Goal: Task Accomplishment & Management: Manage account settings

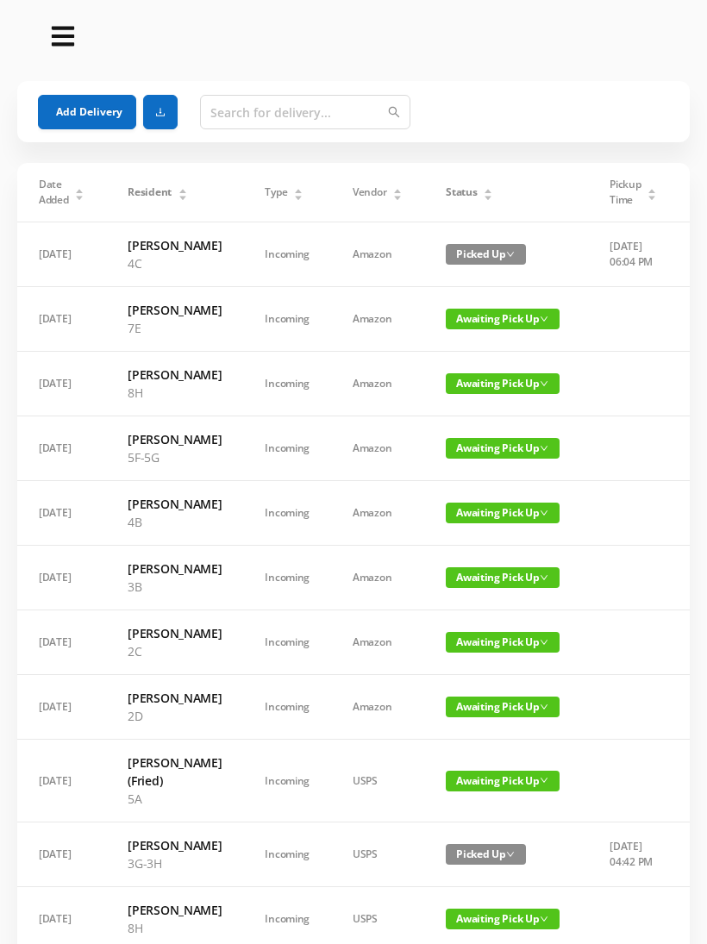
click at [485, 202] on icon "icon: caret-down" at bounding box center [488, 197] width 9 height 9
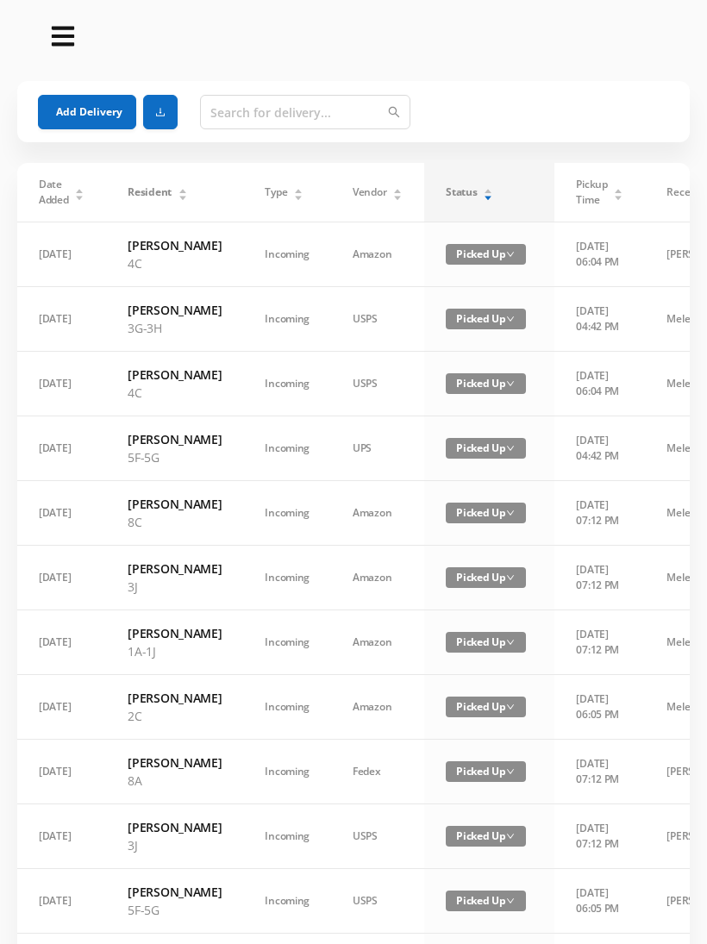
click at [493, 190] on div "Status" at bounding box center [469, 193] width 47 height 16
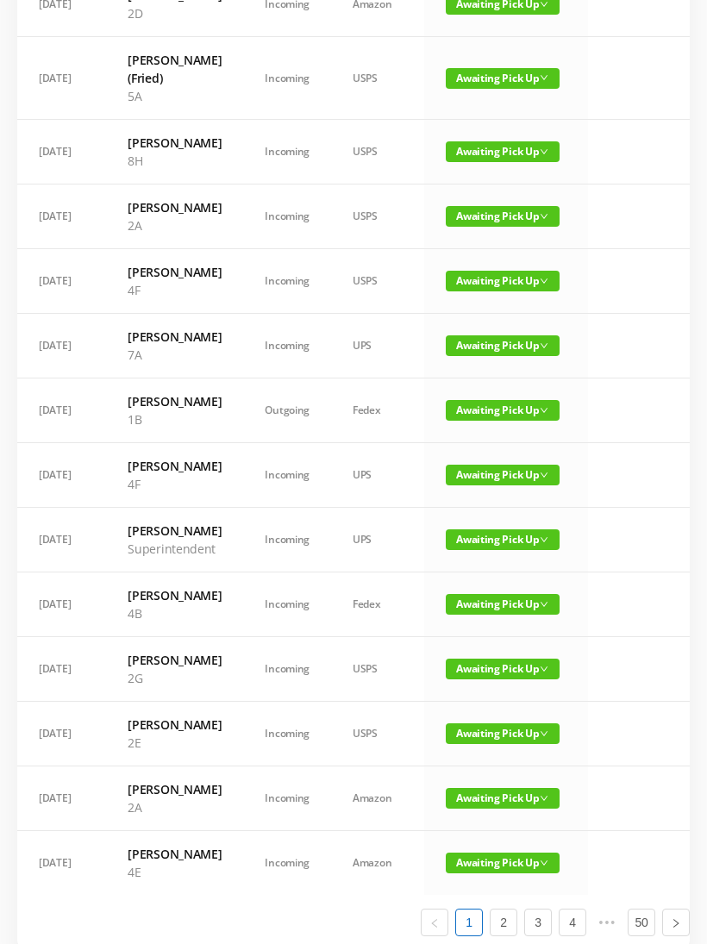
scroll to position [814, 0]
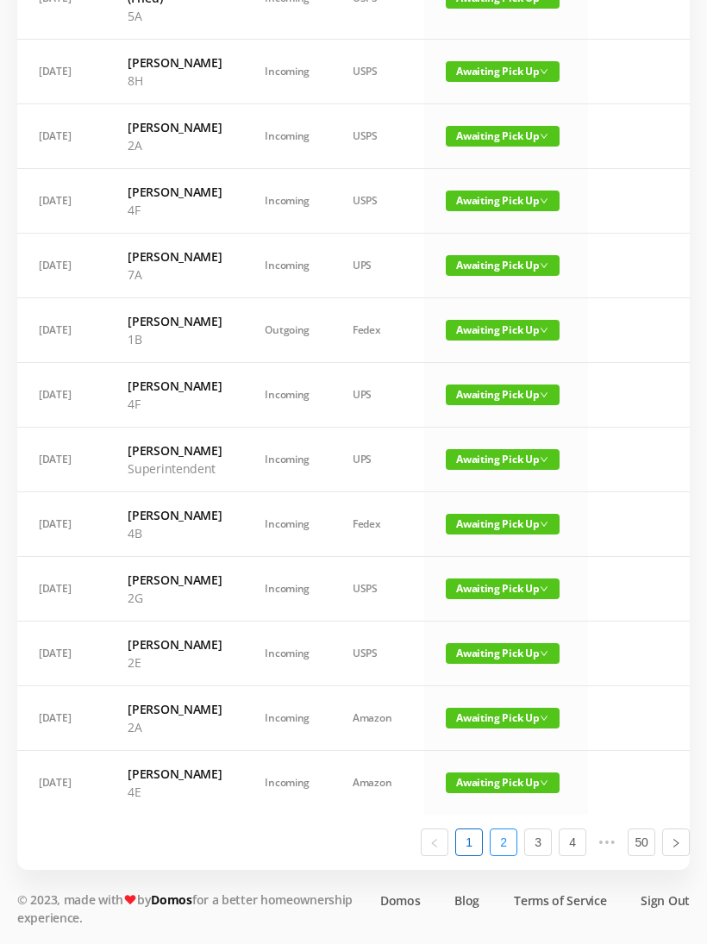
click at [505, 856] on link "2" at bounding box center [504, 843] width 26 height 26
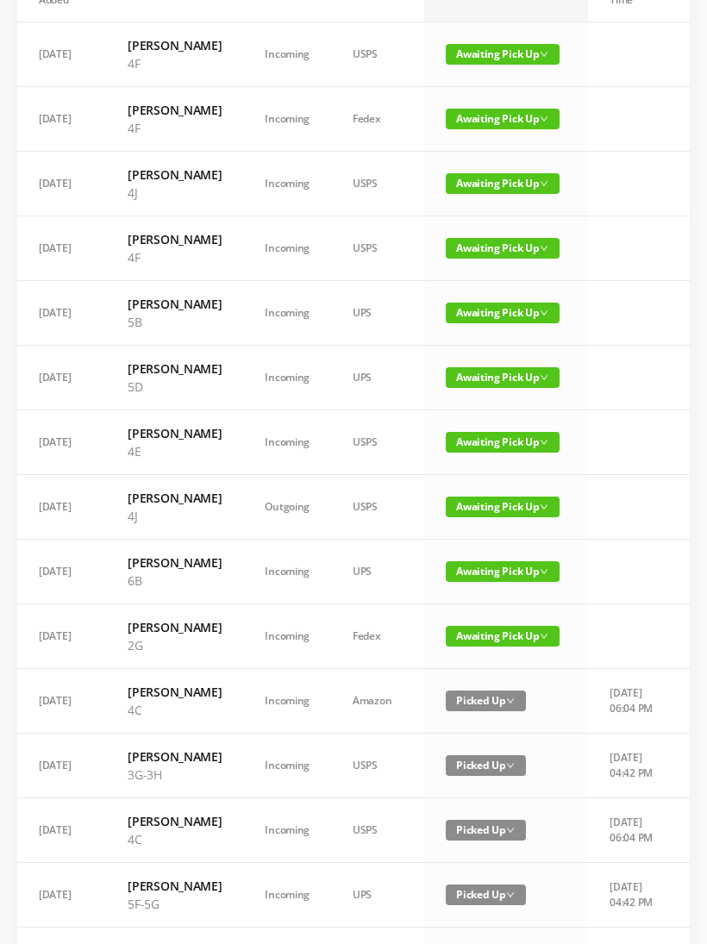
scroll to position [406, 0]
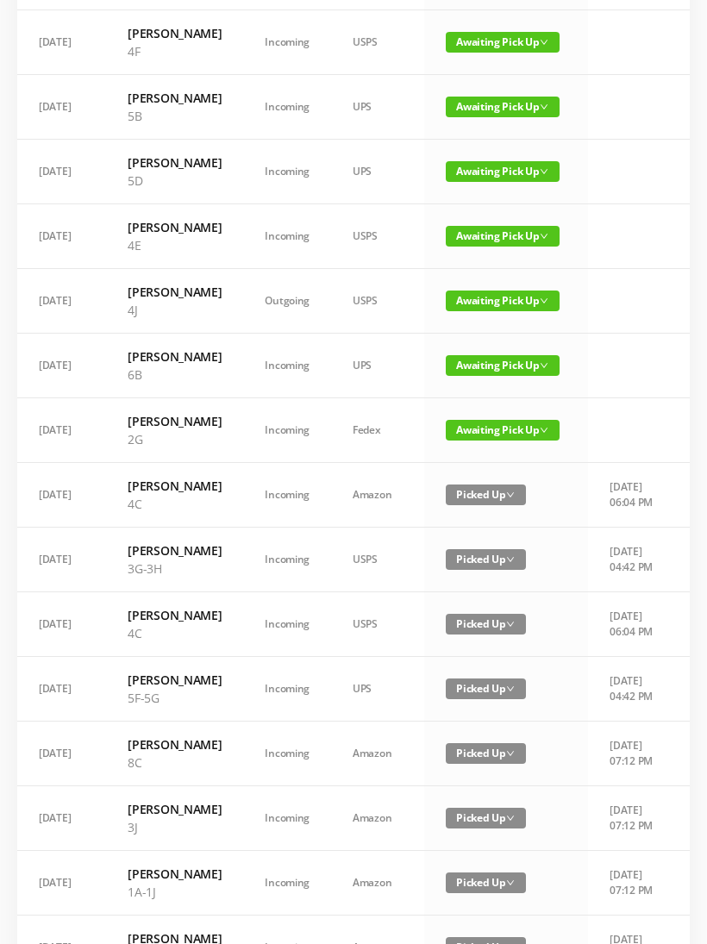
click at [508, 376] on span "Awaiting Pick Up" at bounding box center [503, 365] width 114 height 21
click at [489, 572] on link "Picked Up" at bounding box center [492, 572] width 112 height 28
click at [511, 311] on span "Awaiting Pick Up" at bounding box center [503, 301] width 114 height 21
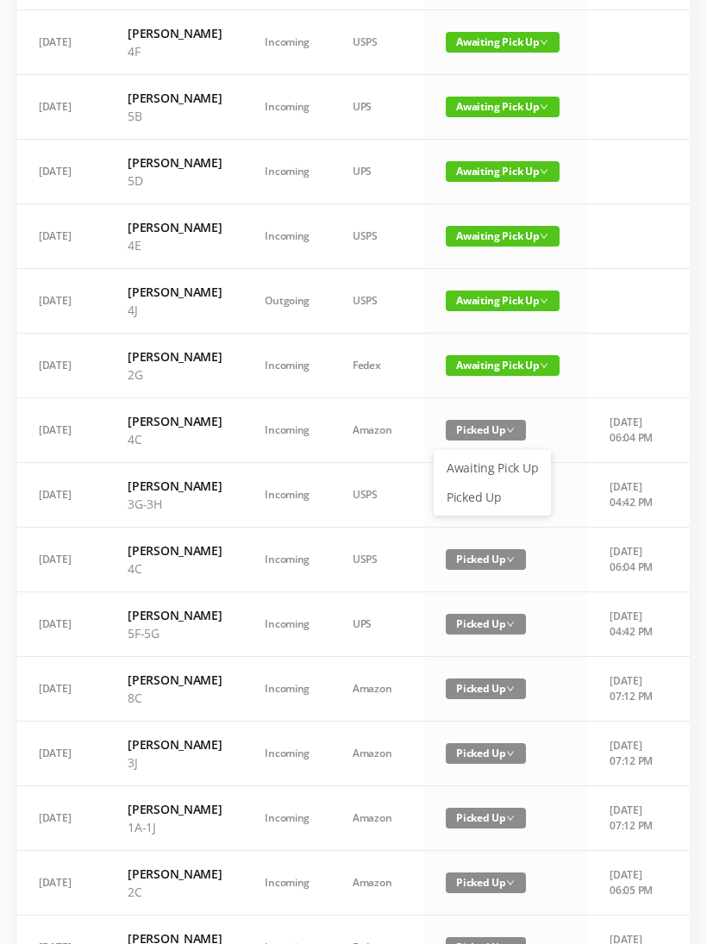
click at [498, 496] on link "Picked Up" at bounding box center [492, 498] width 112 height 28
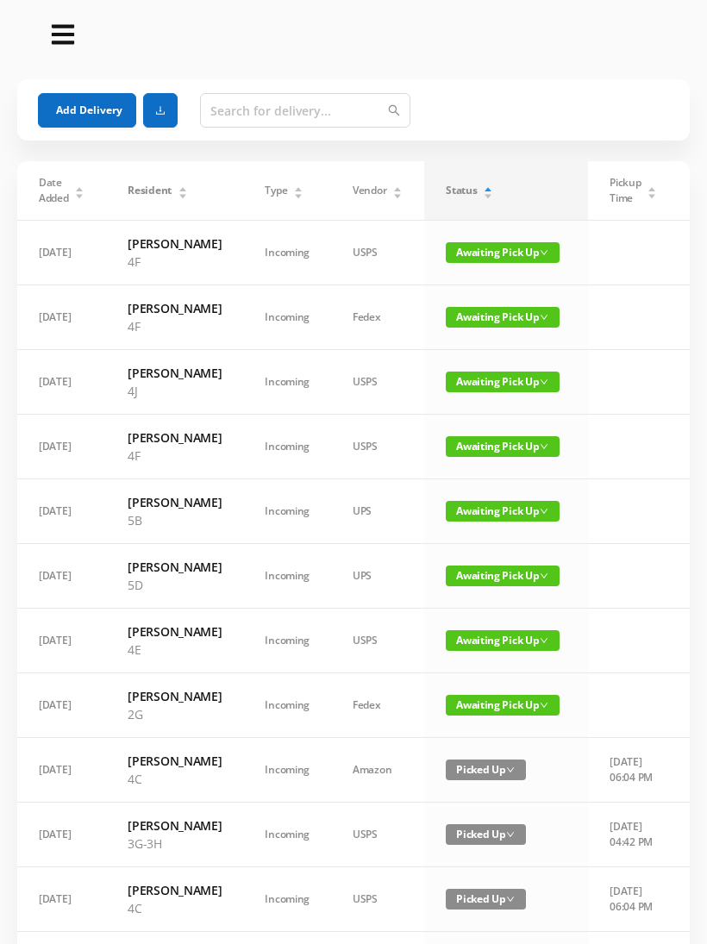
scroll to position [0, 0]
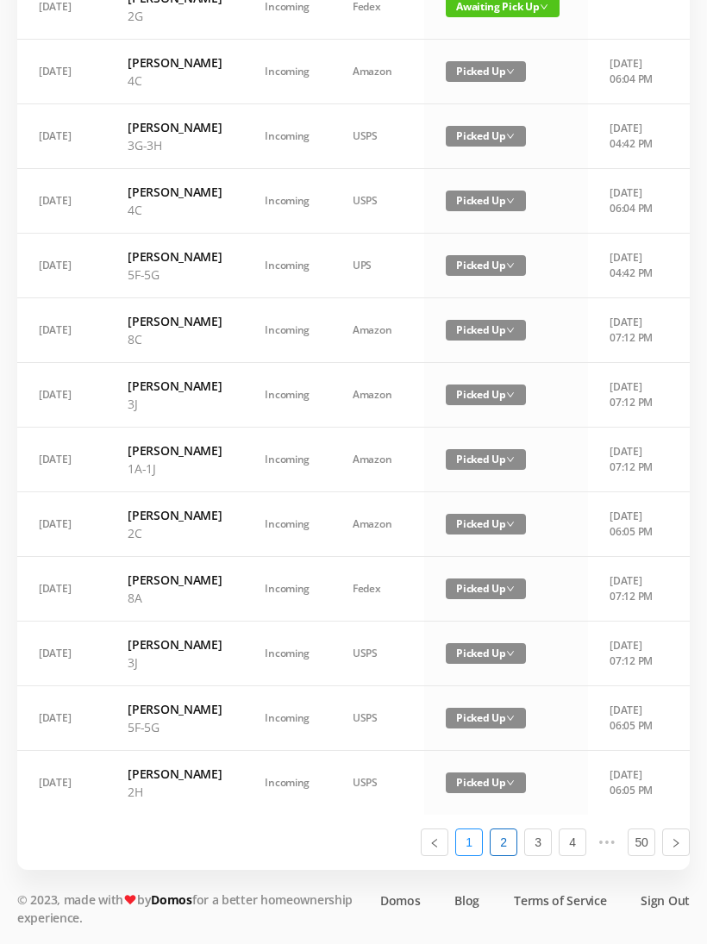
click at [470, 856] on link "1" at bounding box center [469, 843] width 26 height 26
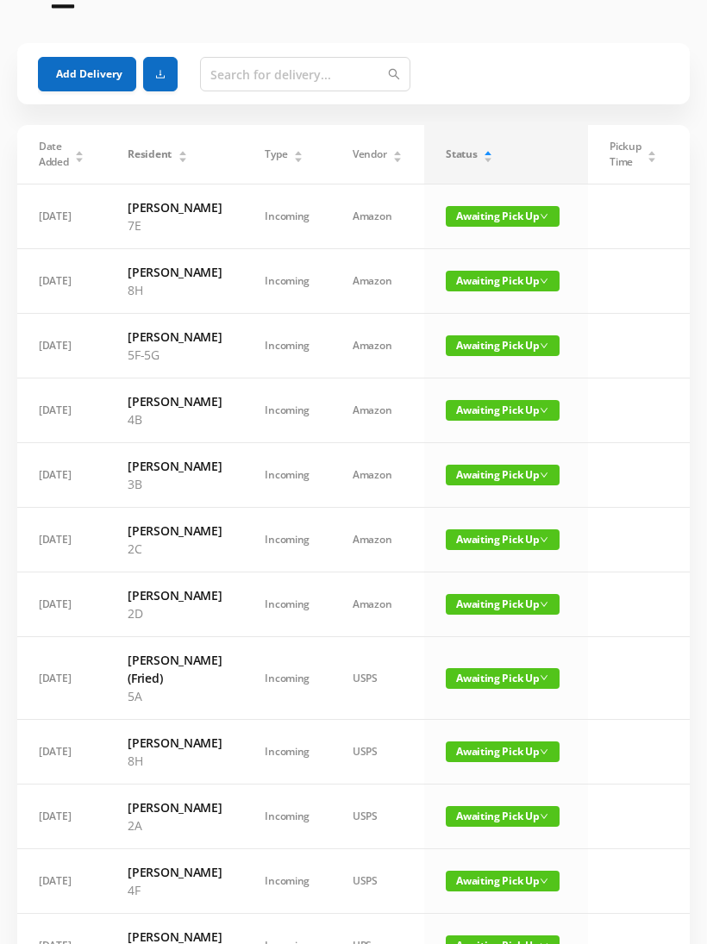
scroll to position [34, 0]
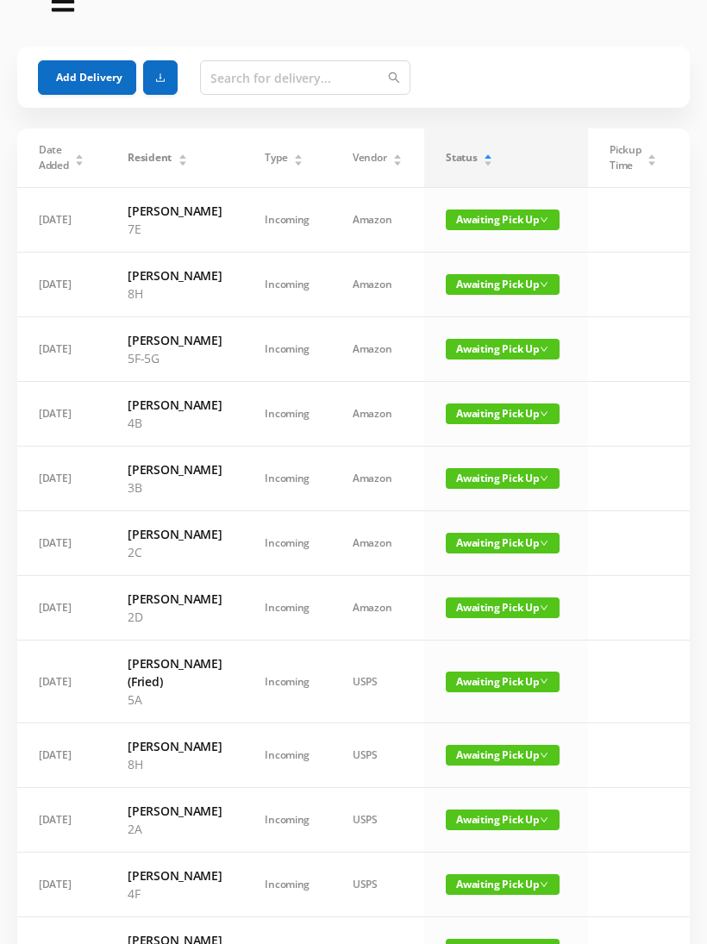
click at [510, 554] on span "Awaiting Pick Up" at bounding box center [503, 543] width 114 height 21
click at [501, 638] on link "Picked Up" at bounding box center [502, 641] width 112 height 28
